Goal: Task Accomplishment & Management: Manage account settings

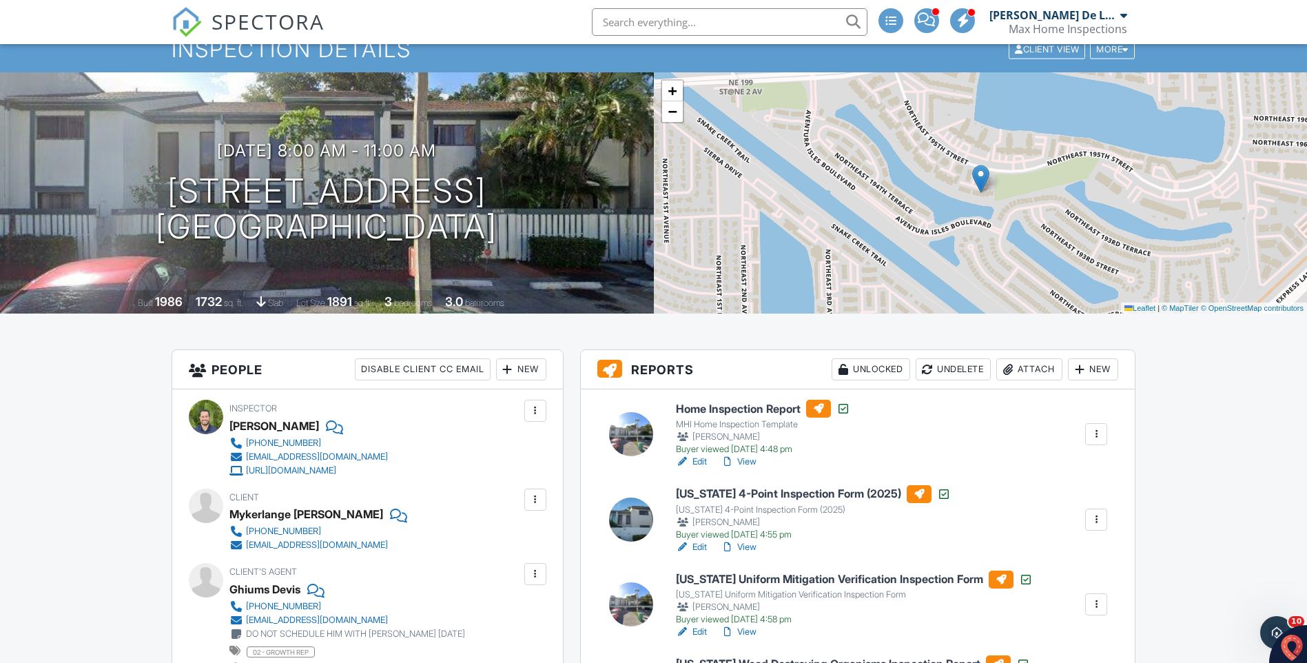
scroll to position [138, 0]
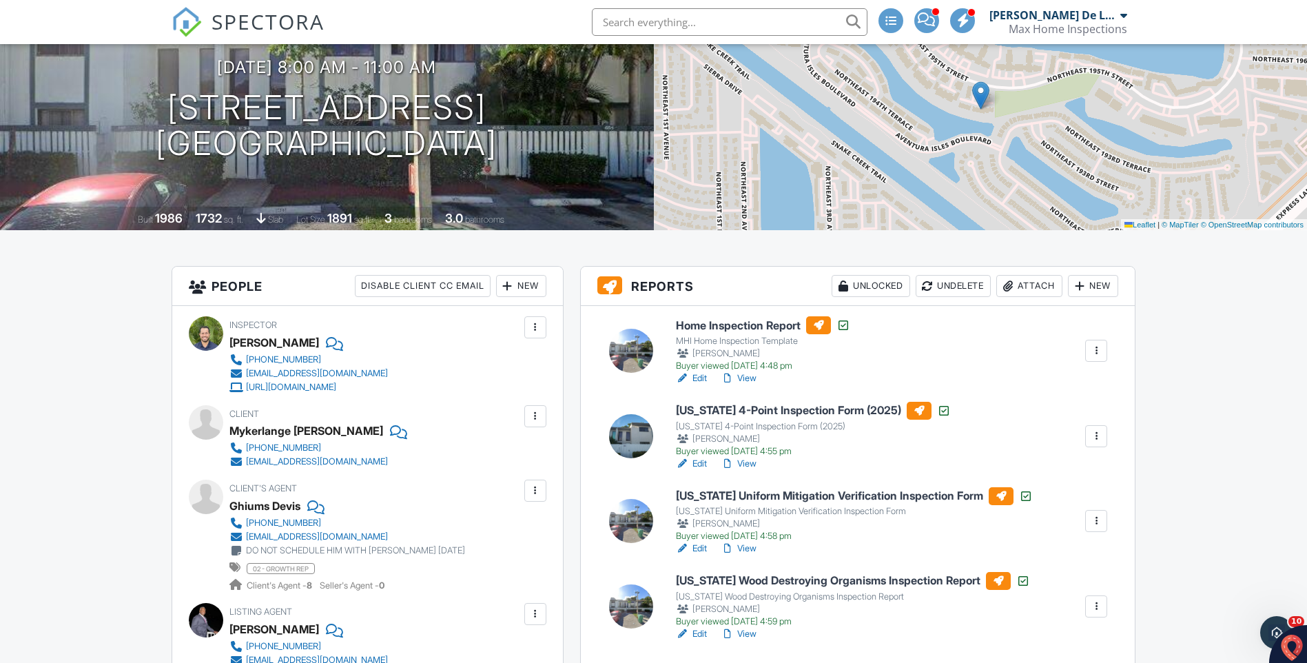
click at [746, 462] on link "View" at bounding box center [739, 464] width 36 height 14
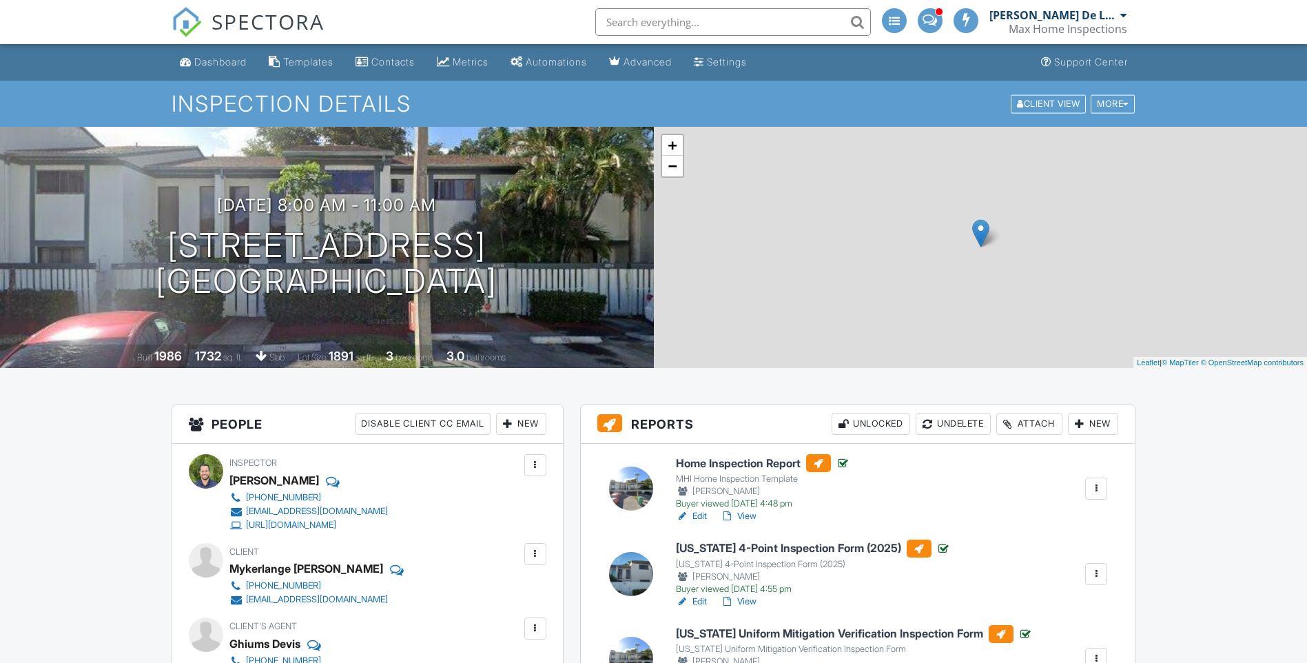
scroll to position [138, 0]
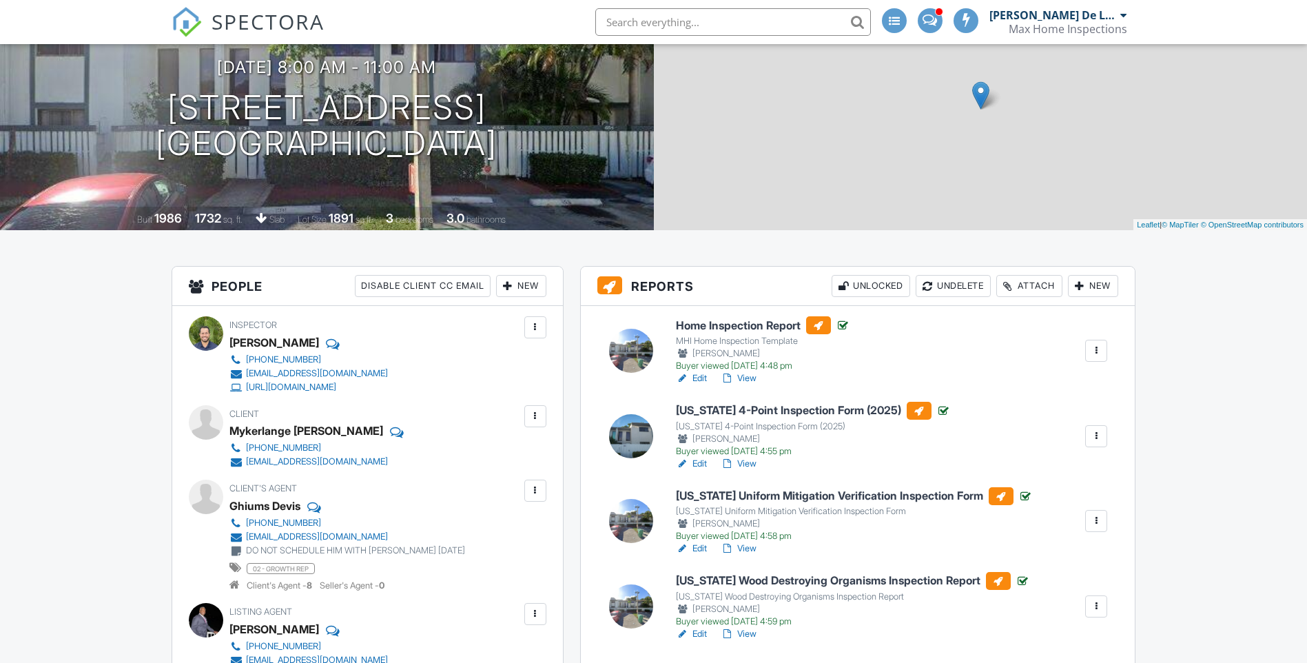
click at [746, 546] on link "View" at bounding box center [739, 549] width 36 height 14
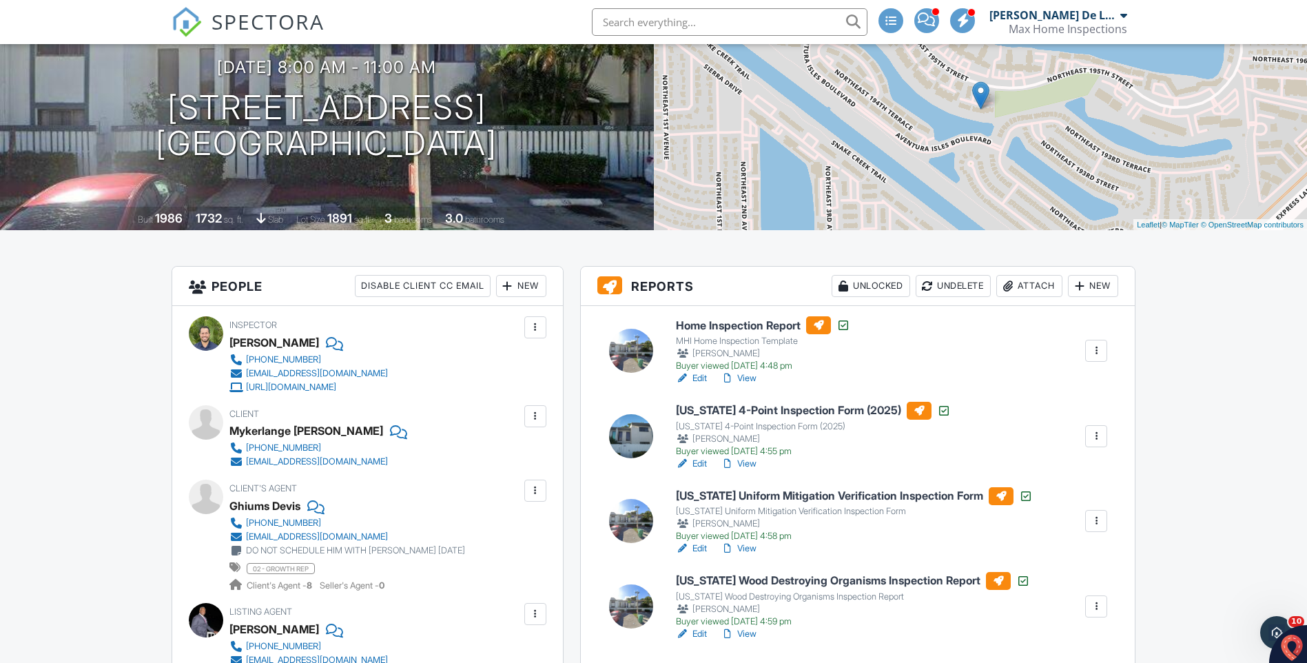
click at [756, 379] on link "View" at bounding box center [739, 378] width 36 height 14
